Goal: Information Seeking & Learning: Learn about a topic

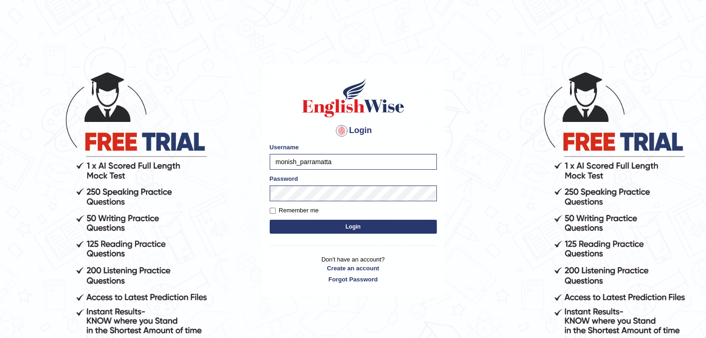
click at [350, 229] on button "Login" at bounding box center [353, 227] width 167 height 14
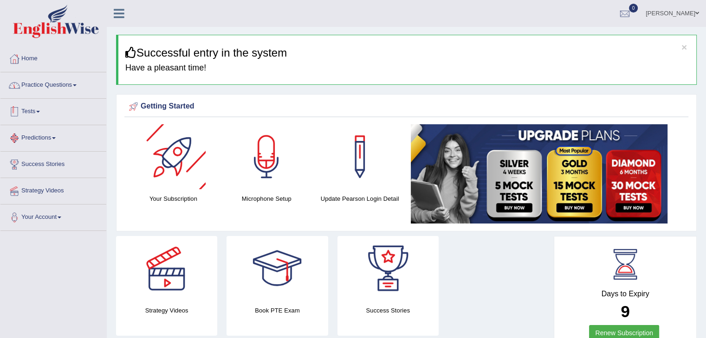
click at [54, 84] on link "Practice Questions" at bounding box center [53, 83] width 106 height 23
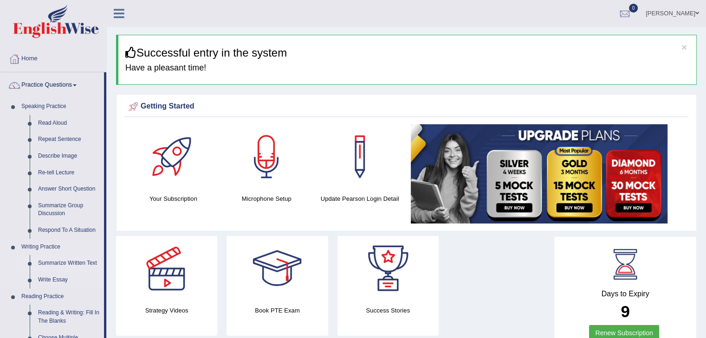
click at [81, 266] on link "Summarize Written Text" at bounding box center [69, 263] width 70 height 17
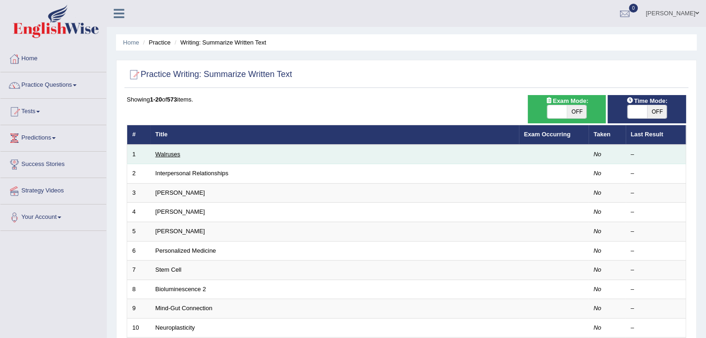
click at [168, 155] on link "Walruses" at bounding box center [168, 154] width 25 height 7
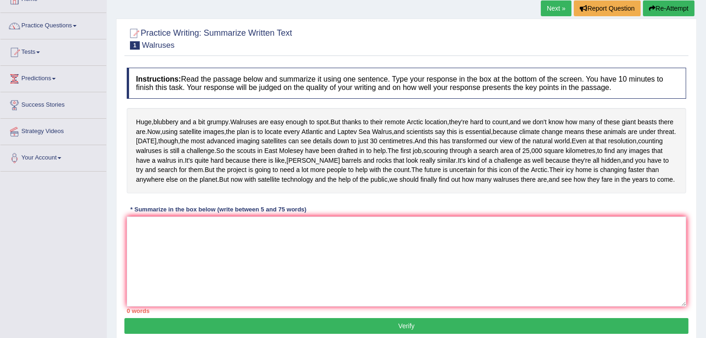
scroll to position [46, 0]
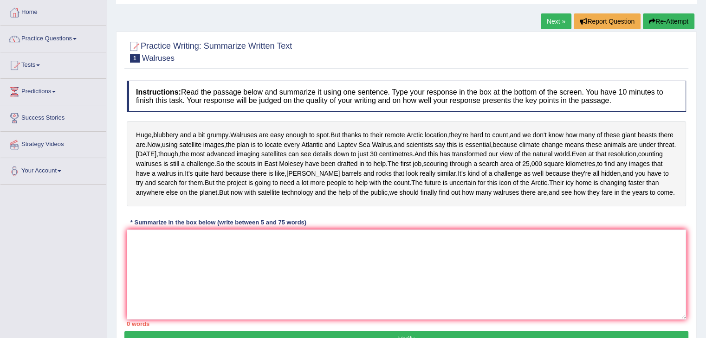
click at [546, 20] on link "Next »" at bounding box center [556, 21] width 31 height 16
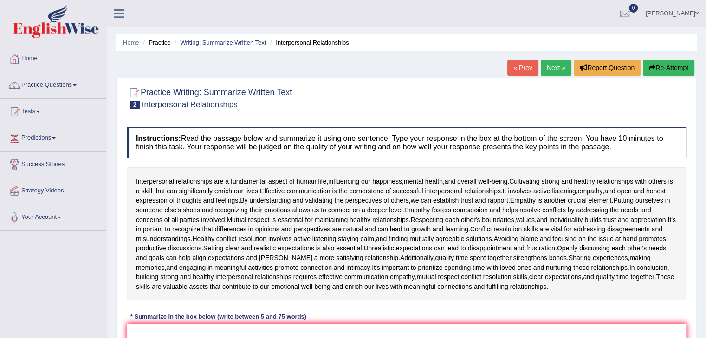
click at [697, 12] on span at bounding box center [697, 13] width 4 height 6
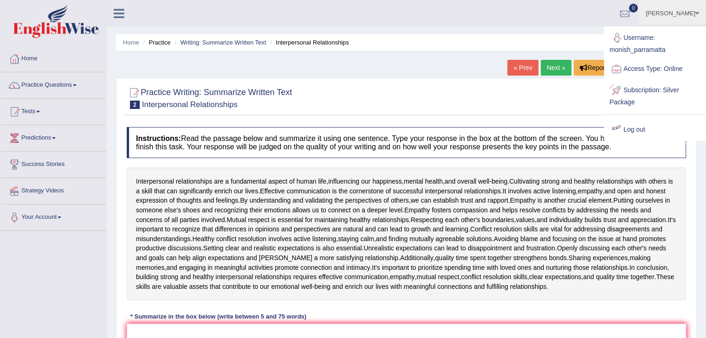
click at [641, 129] on link "Log out" at bounding box center [655, 129] width 100 height 21
